Goal: Information Seeking & Learning: Learn about a topic

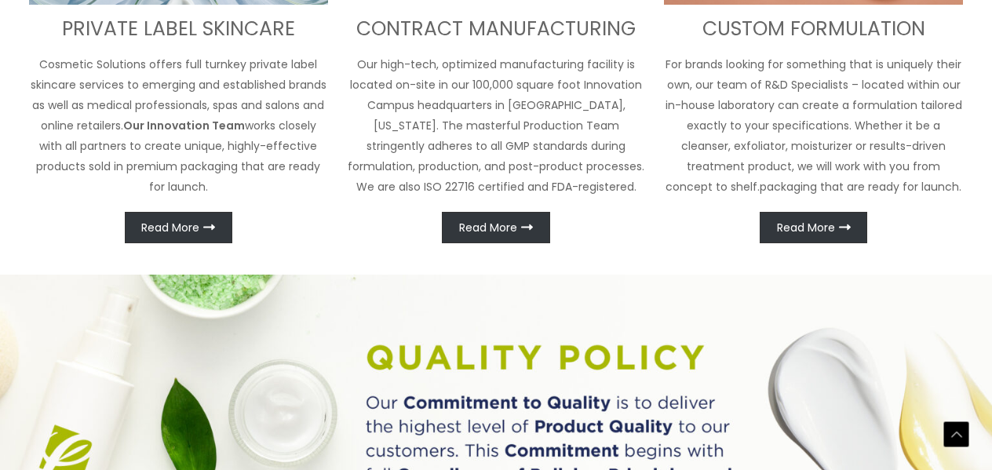
scroll to position [805, 0]
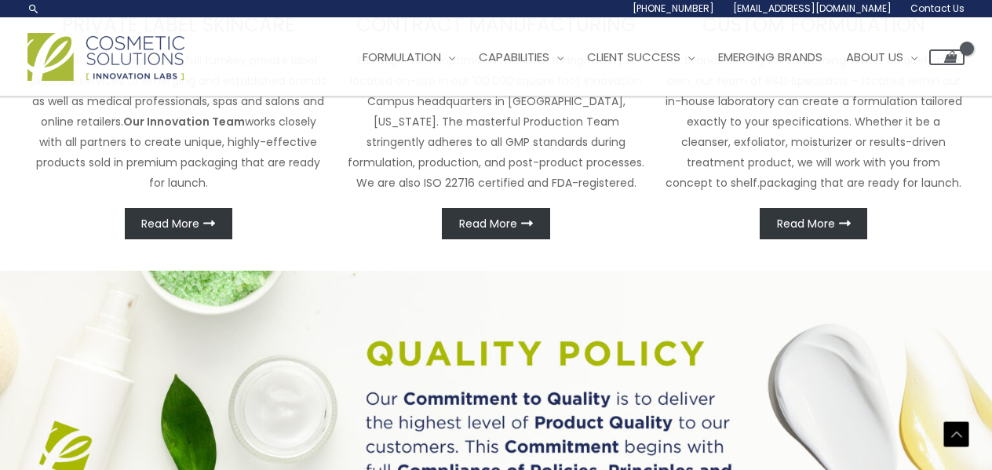
click at [74, 64] on img at bounding box center [105, 57] width 157 height 48
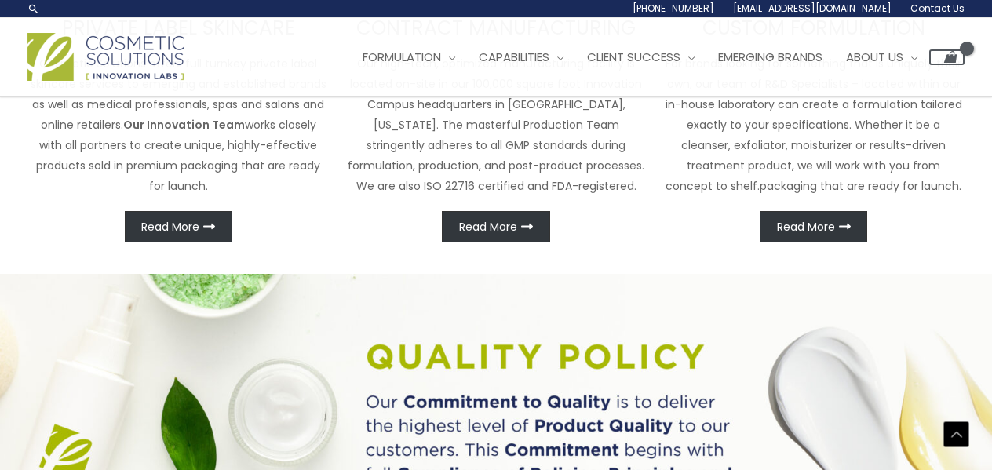
scroll to position [785, 0]
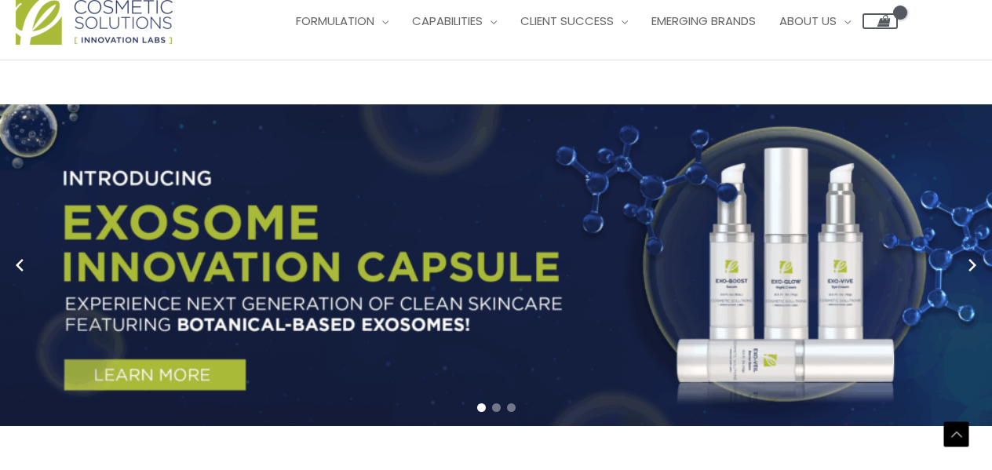
scroll to position [471, 0]
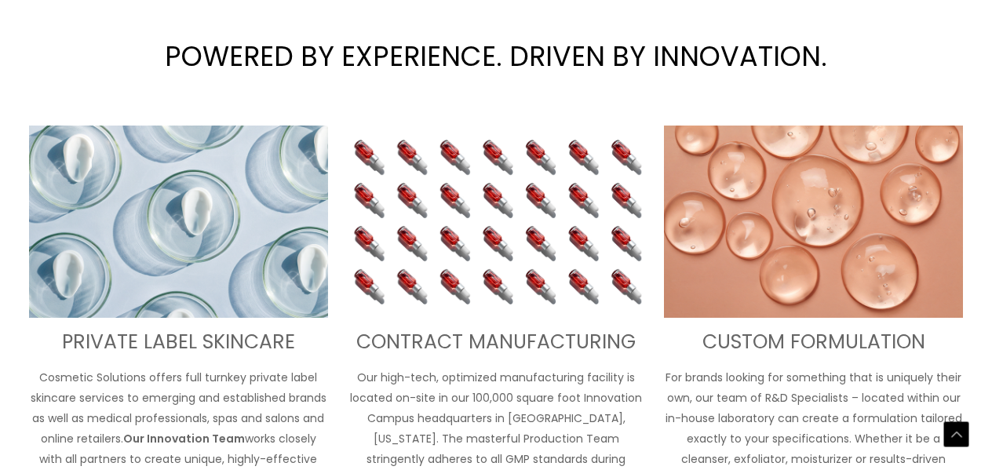
click at [67, 383] on p "Cosmetic Solutions offers full turnkey private label skincare services to emerg…" at bounding box center [178, 438] width 299 height 143
drag, startPoint x: 67, startPoint y: 383, endPoint x: 110, endPoint y: 375, distance: 44.0
click at [110, 375] on p "Cosmetic Solutions offers full turnkey private label skincare services to emerg…" at bounding box center [178, 438] width 299 height 143
copy p "Cosmetic Solutions"
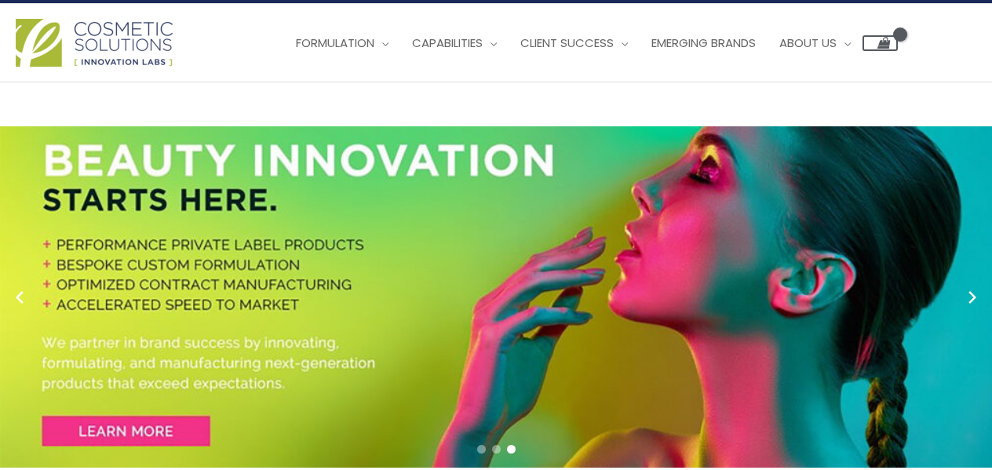
scroll to position [0, 0]
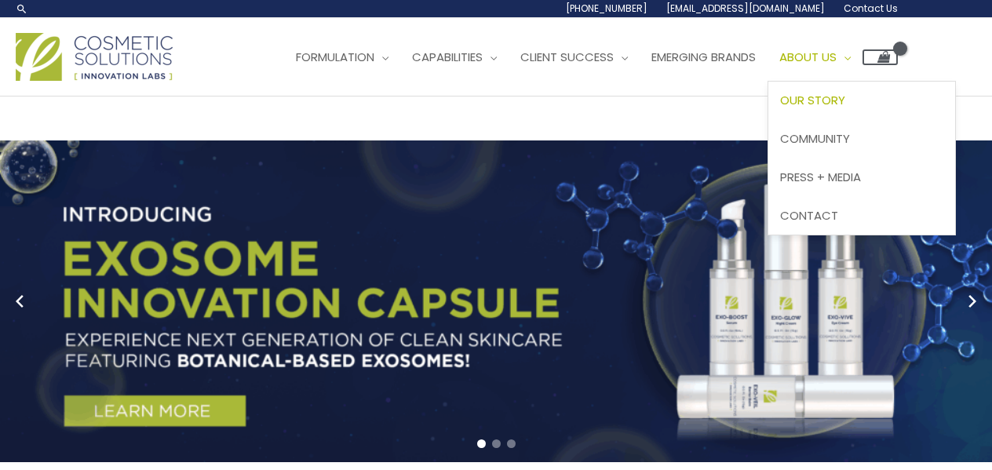
click at [845, 104] on span "Our Story" at bounding box center [812, 100] width 65 height 16
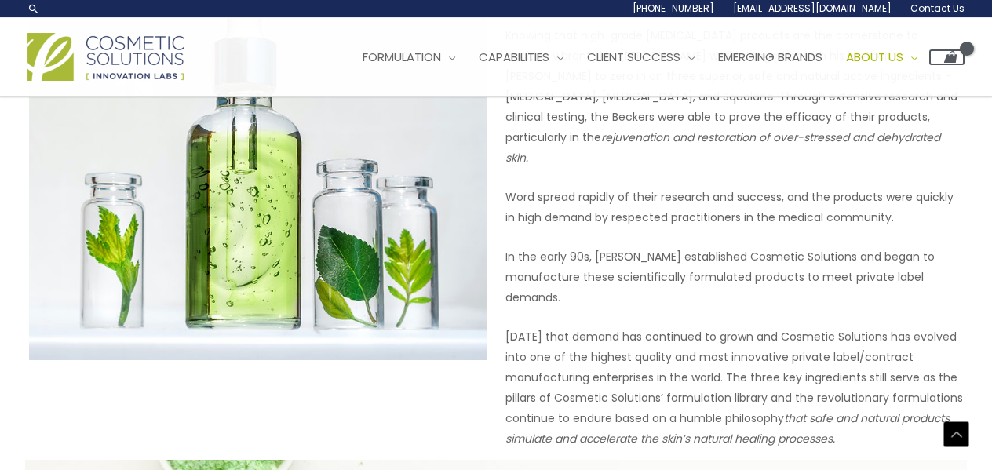
scroll to position [832, 0]
